Goal: Check status

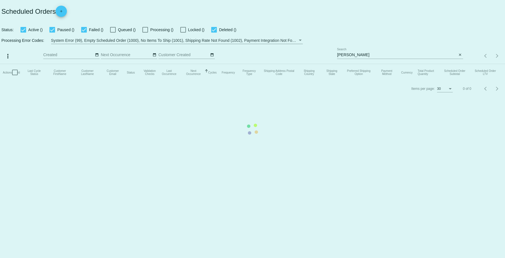
click at [350, 64] on mat-table "Actions Id Last Cycle Status Customer FirstName Customer LastName Customer Emai…" at bounding box center [252, 72] width 505 height 17
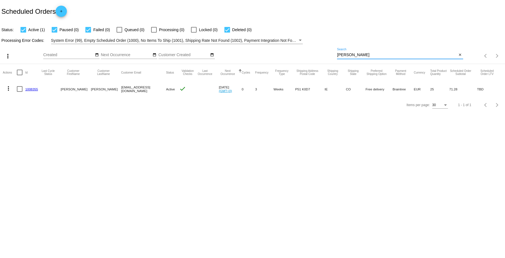
drag, startPoint x: 350, startPoint y: 55, endPoint x: 316, endPoint y: 52, distance: 34.4
click at [316, 52] on div "more_vert Aug Jan Feb Mar Apr 1" at bounding box center [252, 54] width 505 height 20
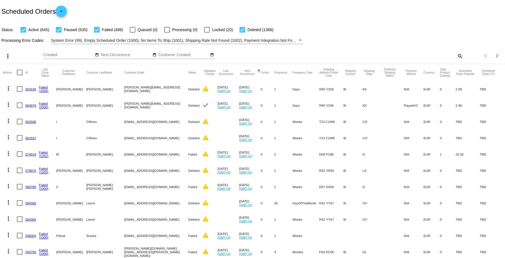
click at [456, 58] on mat-icon "search" at bounding box center [459, 56] width 7 height 9
click at [456, 55] on mat-icon "search" at bounding box center [459, 56] width 7 height 9
click at [347, 55] on input "Search" at bounding box center [400, 55] width 126 height 4
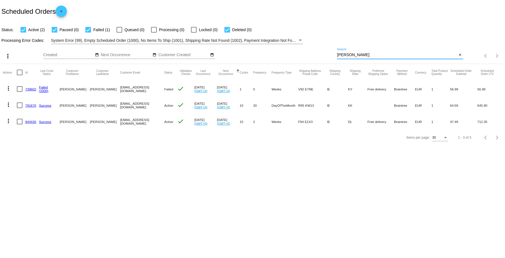
type input "[PERSON_NAME]"
click at [30, 106] on link "791670" at bounding box center [30, 106] width 11 height 4
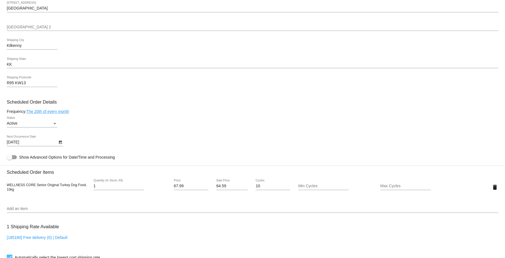
scroll to position [338, 0]
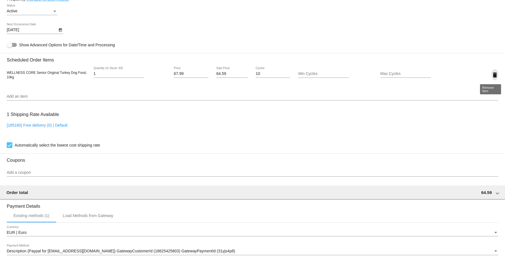
click at [491, 75] on mat-icon "delete" at bounding box center [494, 75] width 7 height 7
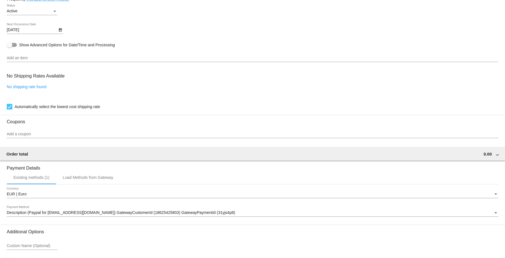
scroll to position [282, 0]
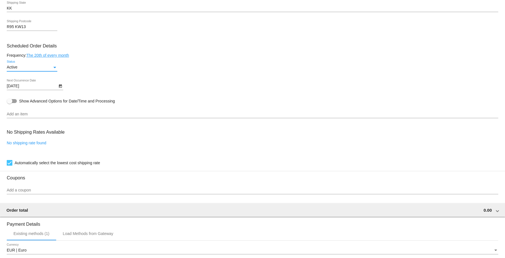
click at [55, 66] on div "Status" at bounding box center [54, 67] width 5 height 4
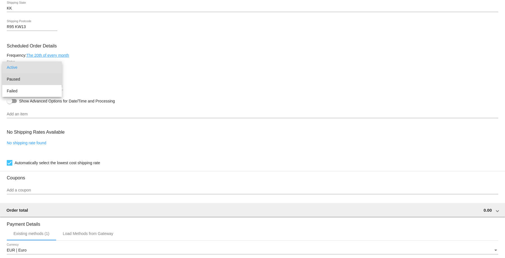
click at [47, 76] on span "Paused" at bounding box center [32, 79] width 51 height 12
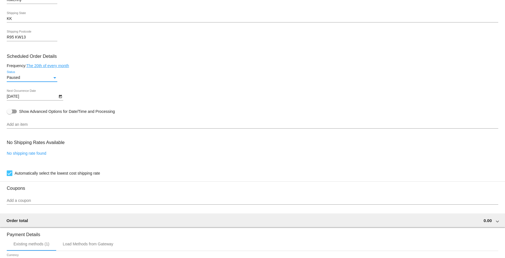
scroll to position [187, 0]
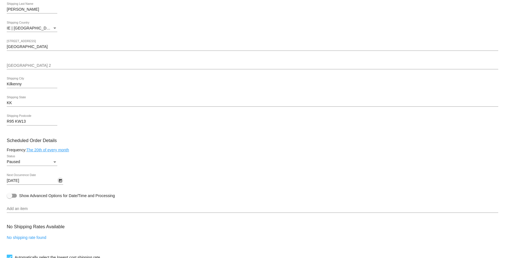
click at [59, 181] on icon "Open calendar" at bounding box center [60, 180] width 4 height 7
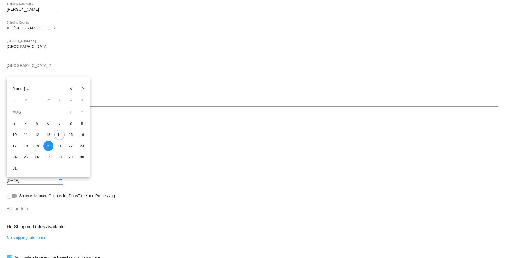
click at [59, 181] on div at bounding box center [252, 129] width 505 height 258
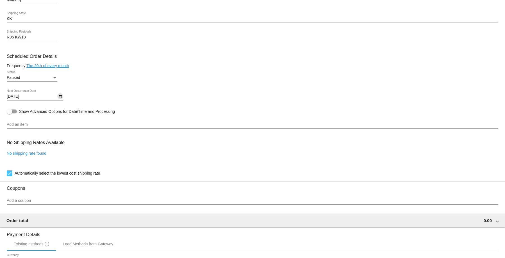
scroll to position [384, 0]
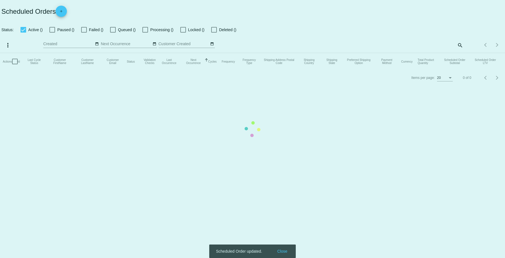
checkbox input "true"
